Goal: Task Accomplishment & Management: Use online tool/utility

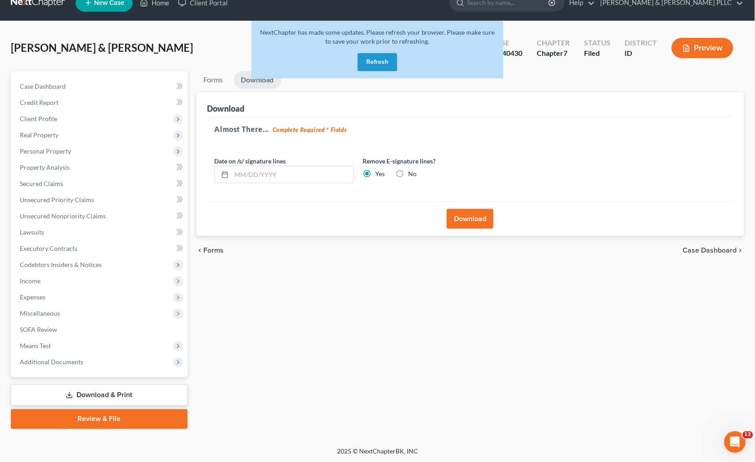
click at [380, 59] on button "Refresh" at bounding box center [378, 62] width 40 height 18
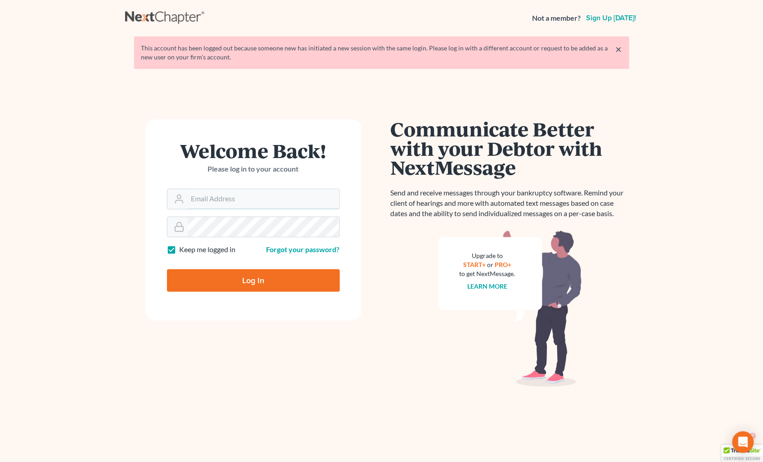
type input "[PERSON_NAME][EMAIL_ADDRESS][DOMAIN_NAME]"
click at [276, 277] on input "Log In" at bounding box center [253, 280] width 173 height 22
type input "Thinking..."
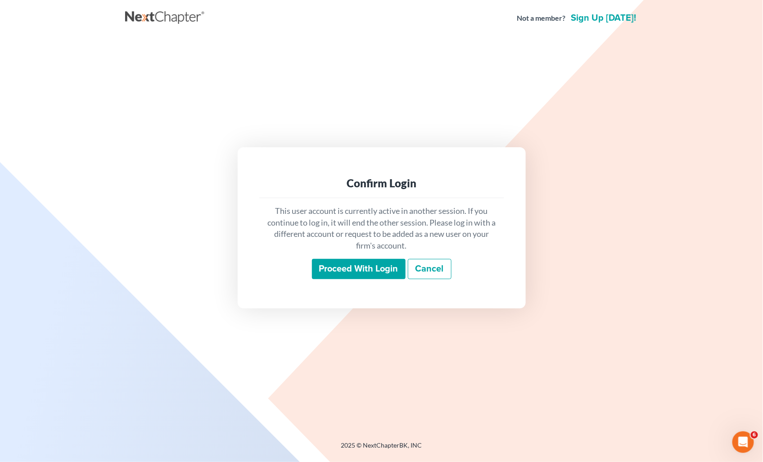
click at [353, 276] on input "Proceed with login" at bounding box center [359, 269] width 94 height 21
